Goal: Feedback & Contribution: Submit feedback/report problem

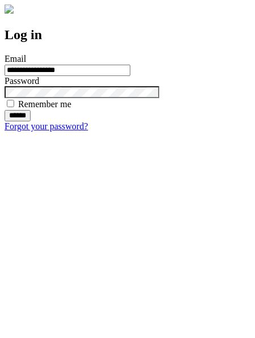
type input "**********"
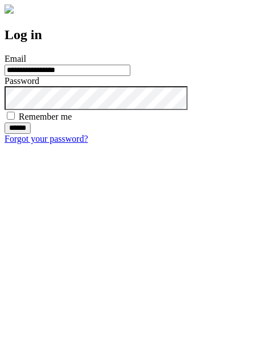
click at [31, 134] on input "******" at bounding box center [18, 127] width 26 height 11
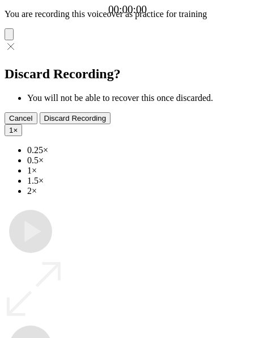
type input "**********"
